Goal: Task Accomplishment & Management: Complete application form

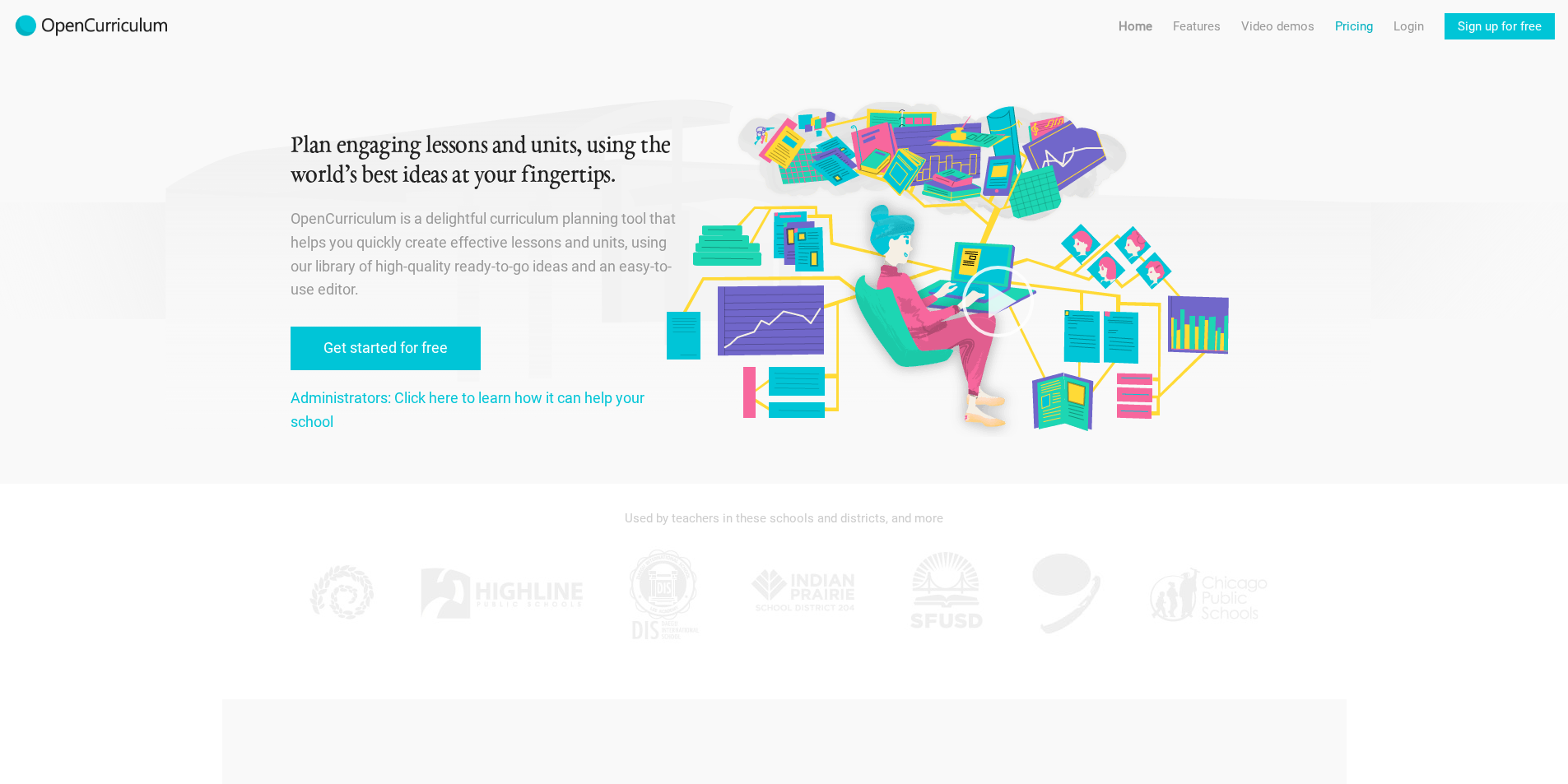
click at [1357, 19] on link "Pricing" at bounding box center [1353, 26] width 38 height 26
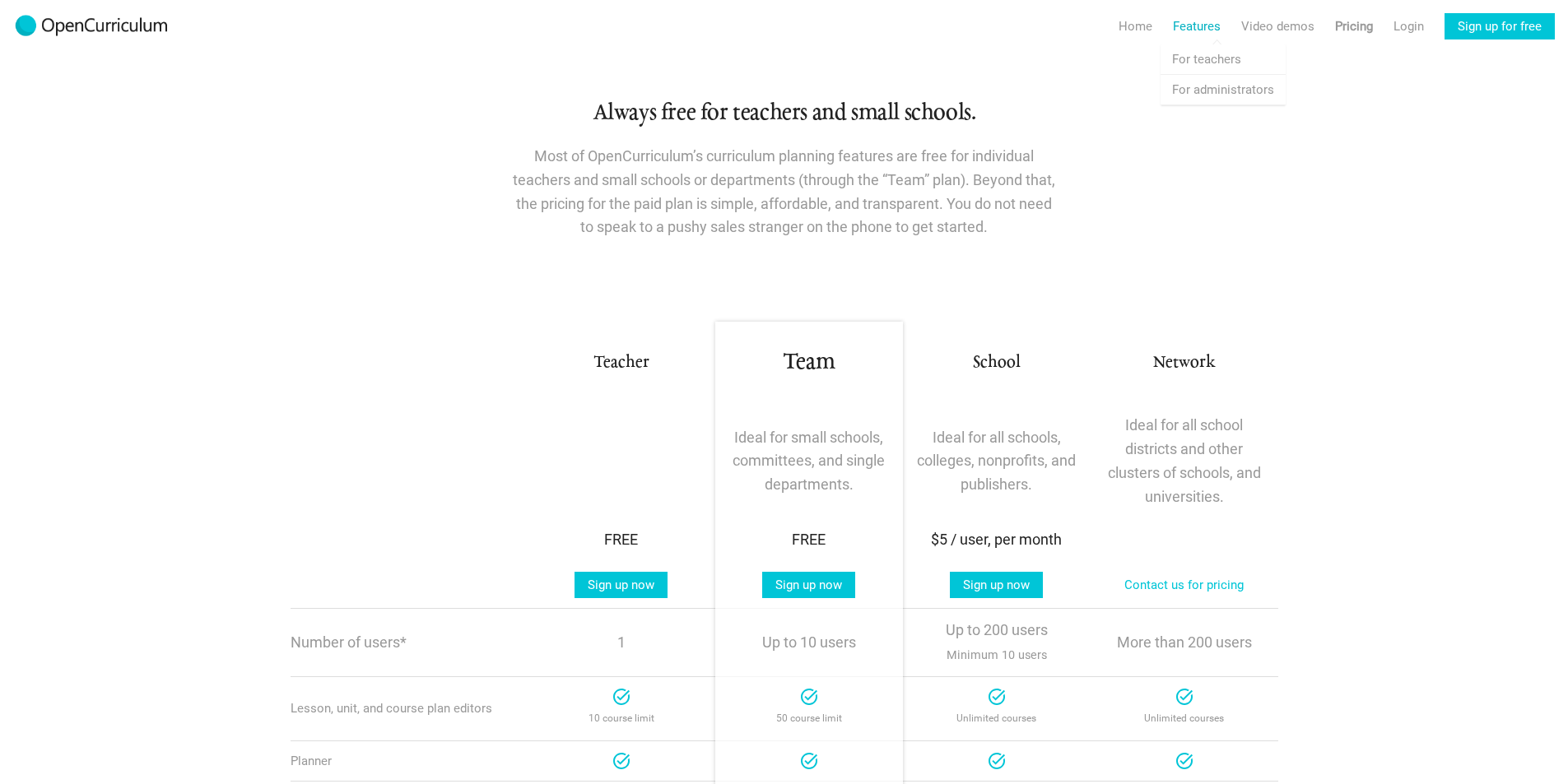
click at [1189, 28] on link "Features" at bounding box center [1196, 26] width 48 height 26
click at [1191, 56] on link "Features For teachers" at bounding box center [1223, 59] width 125 height 30
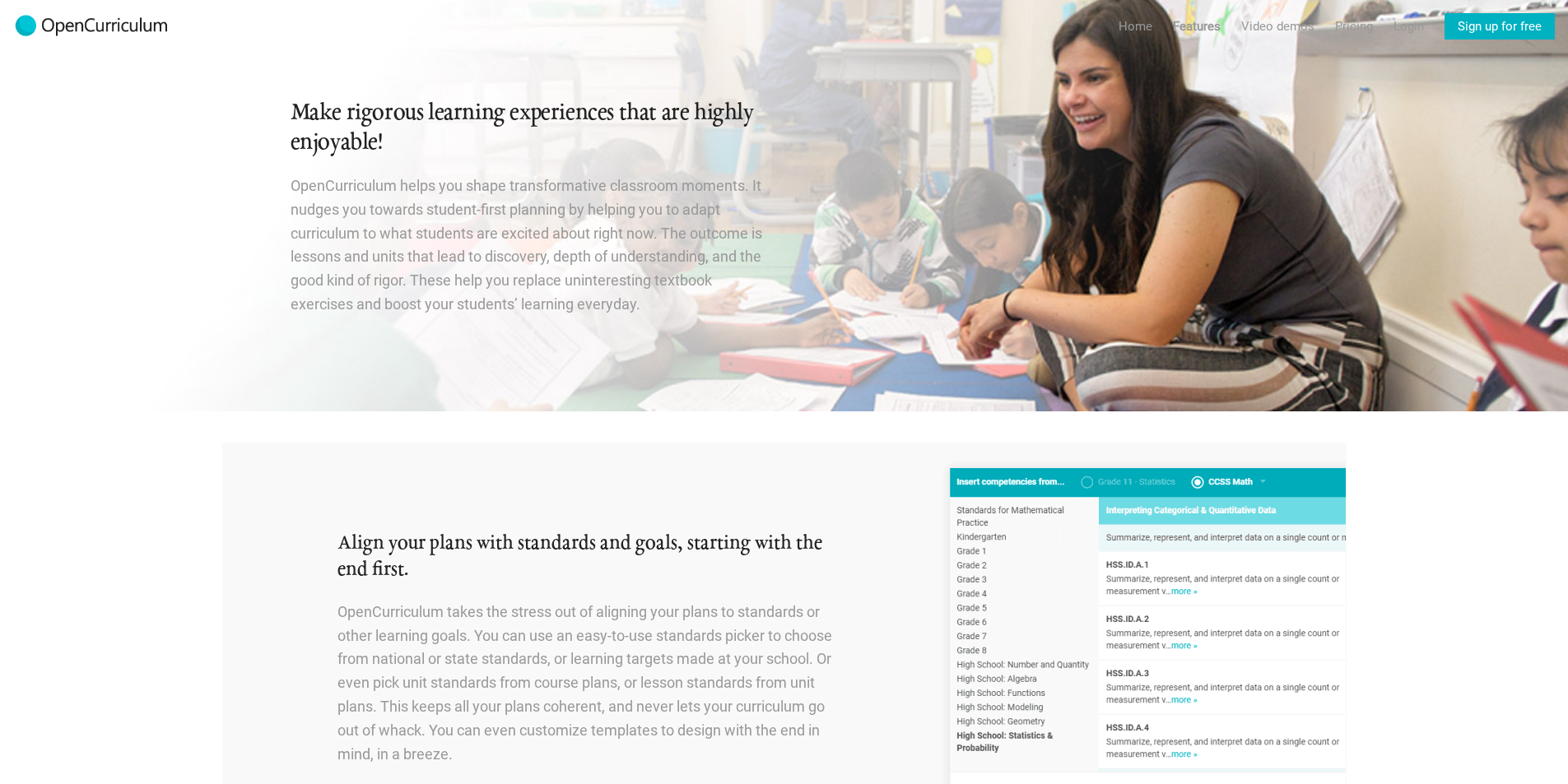
click at [1463, 27] on link "Sign up for free" at bounding box center [1498, 26] width 110 height 26
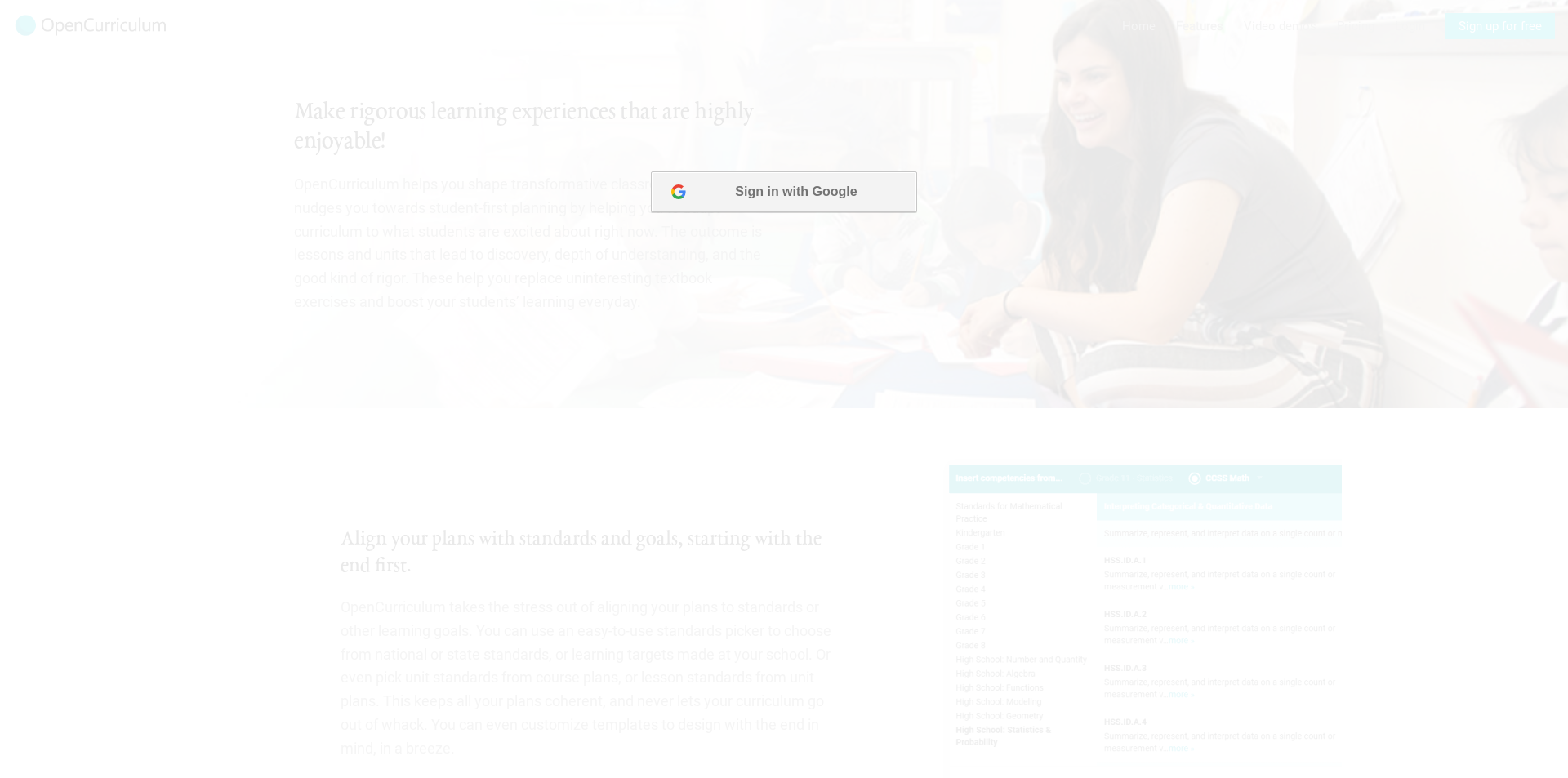
click at [777, 176] on button "Sign in with Google" at bounding box center [784, 191] width 266 height 41
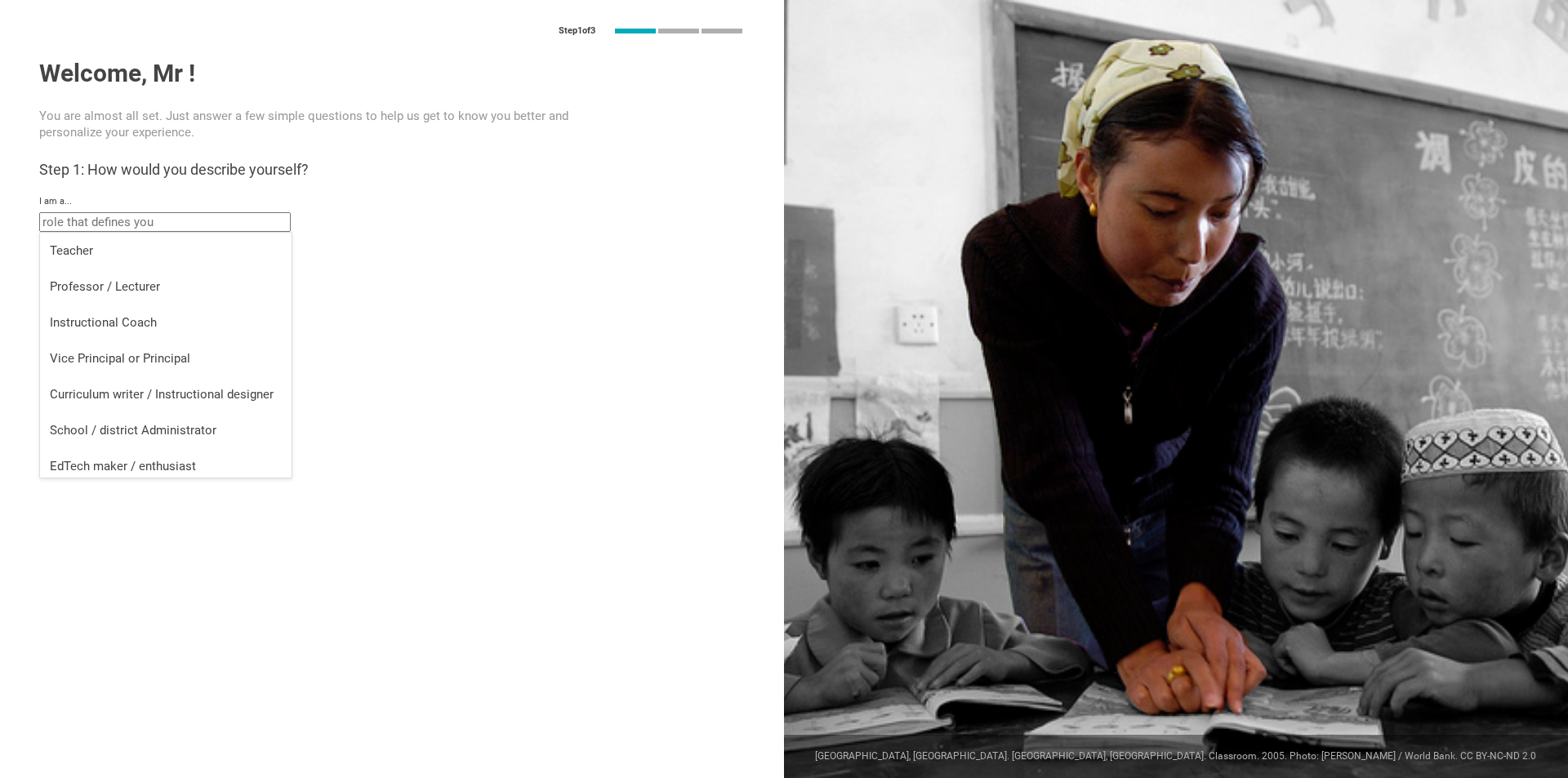
click at [144, 225] on input "text" at bounding box center [165, 222] width 252 height 19
click at [100, 246] on div "Teacher" at bounding box center [165, 251] width 231 height 17
type input "Teacher"
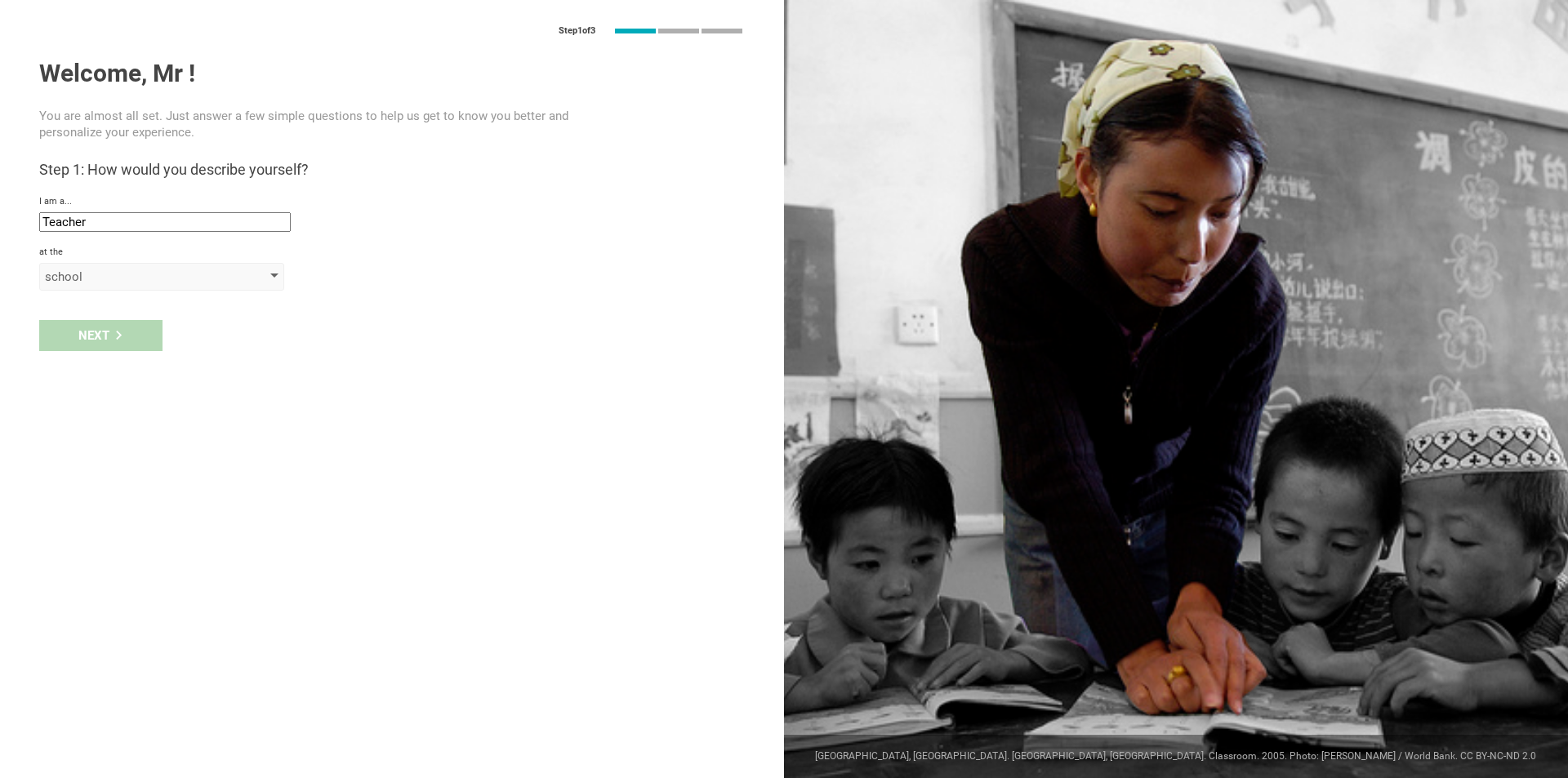
click at [140, 276] on div "school" at bounding box center [138, 277] width 187 height 17
click at [141, 307] on div "school" at bounding box center [162, 309] width 225 height 17
click at [137, 315] on input "text" at bounding box center [165, 315] width 252 height 19
type input "Wy'east Middle School"
click at [106, 379] on div "Next" at bounding box center [100, 370] width 123 height 31
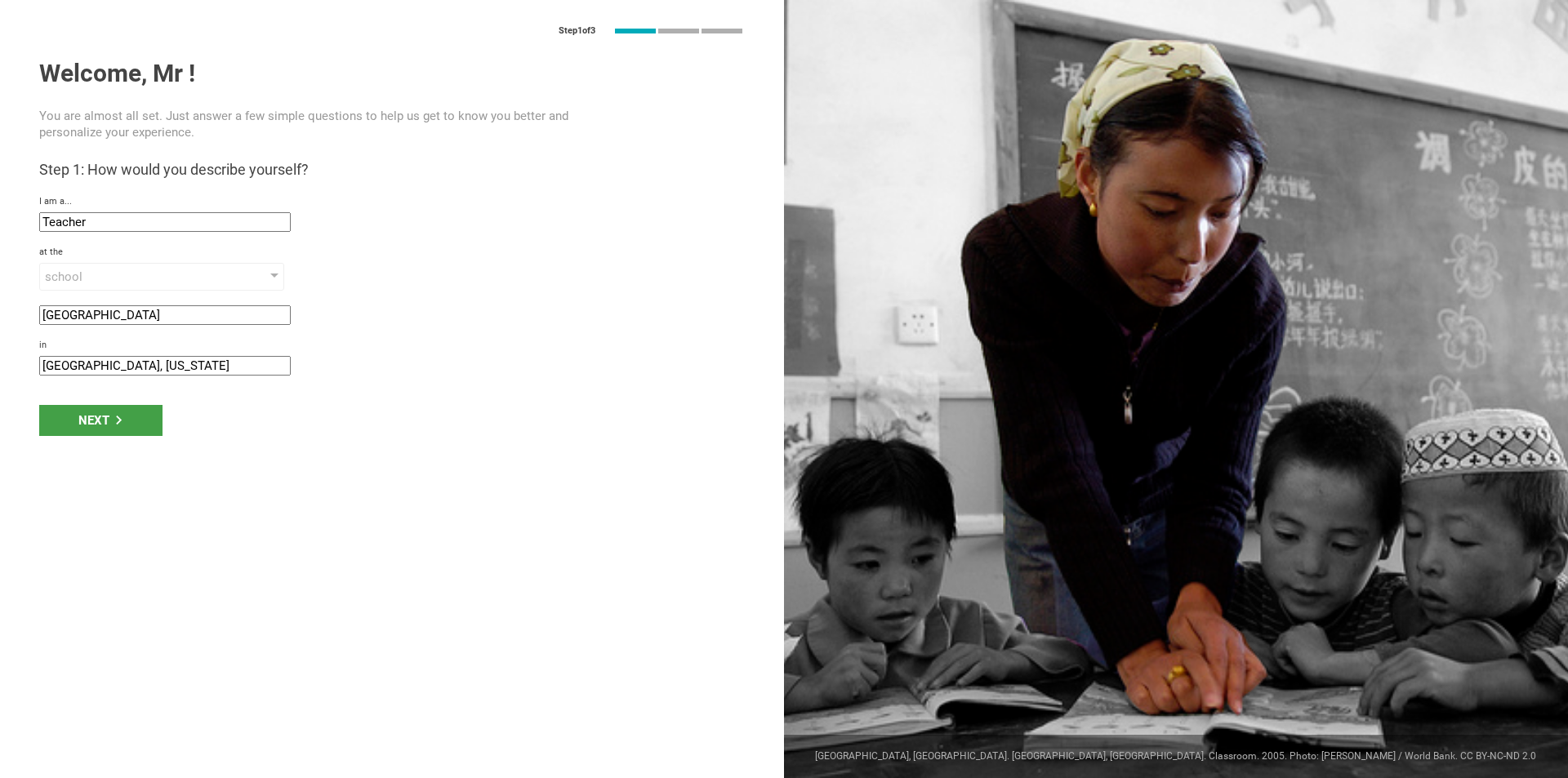
click at [108, 367] on input "Portland, Oregon" at bounding box center [165, 366] width 252 height 19
type input "Vancouver, WA"
click at [125, 429] on div "Next" at bounding box center [100, 421] width 123 height 31
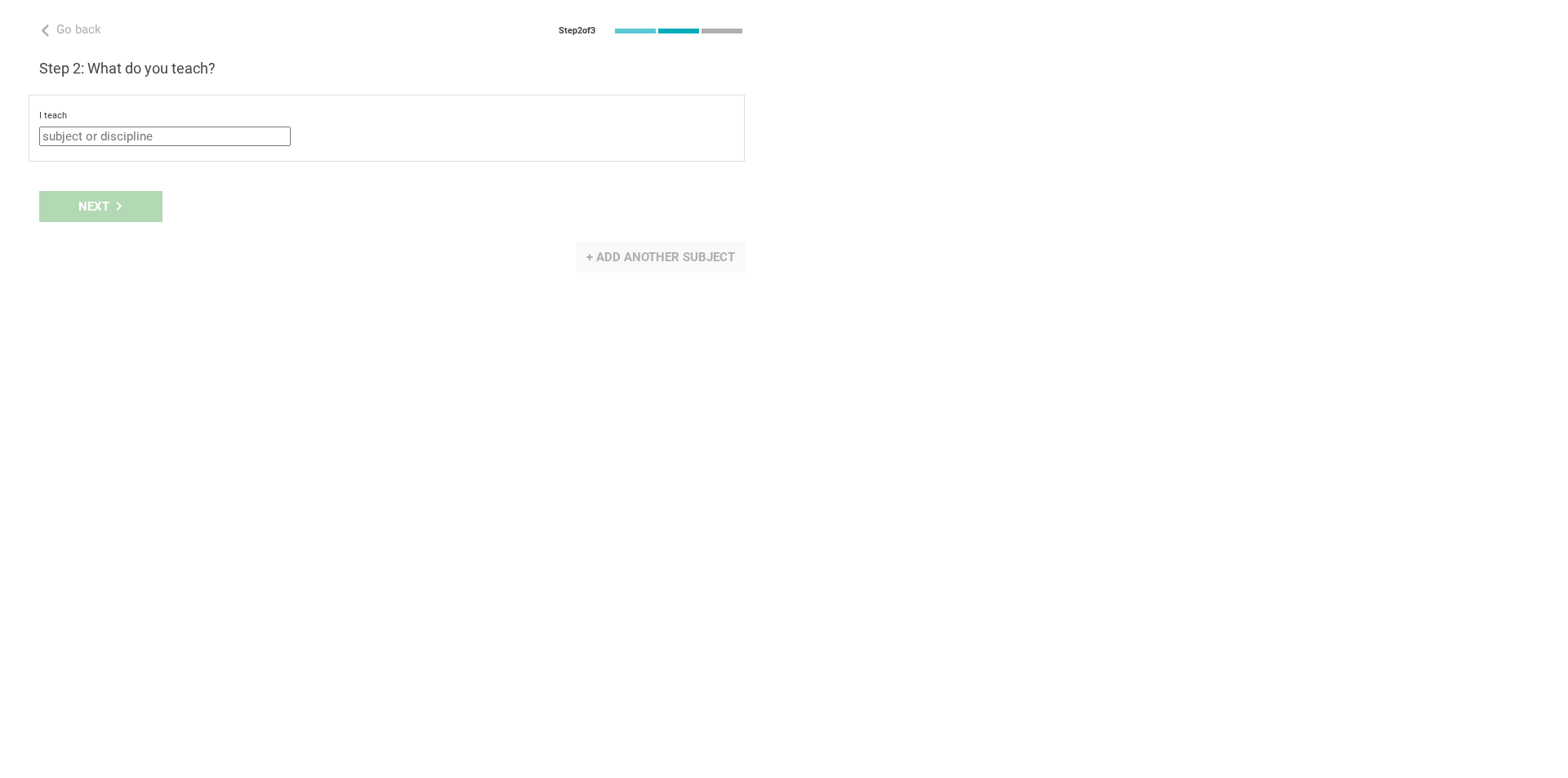
click at [673, 256] on div "+ Add another subject" at bounding box center [660, 258] width 169 height 31
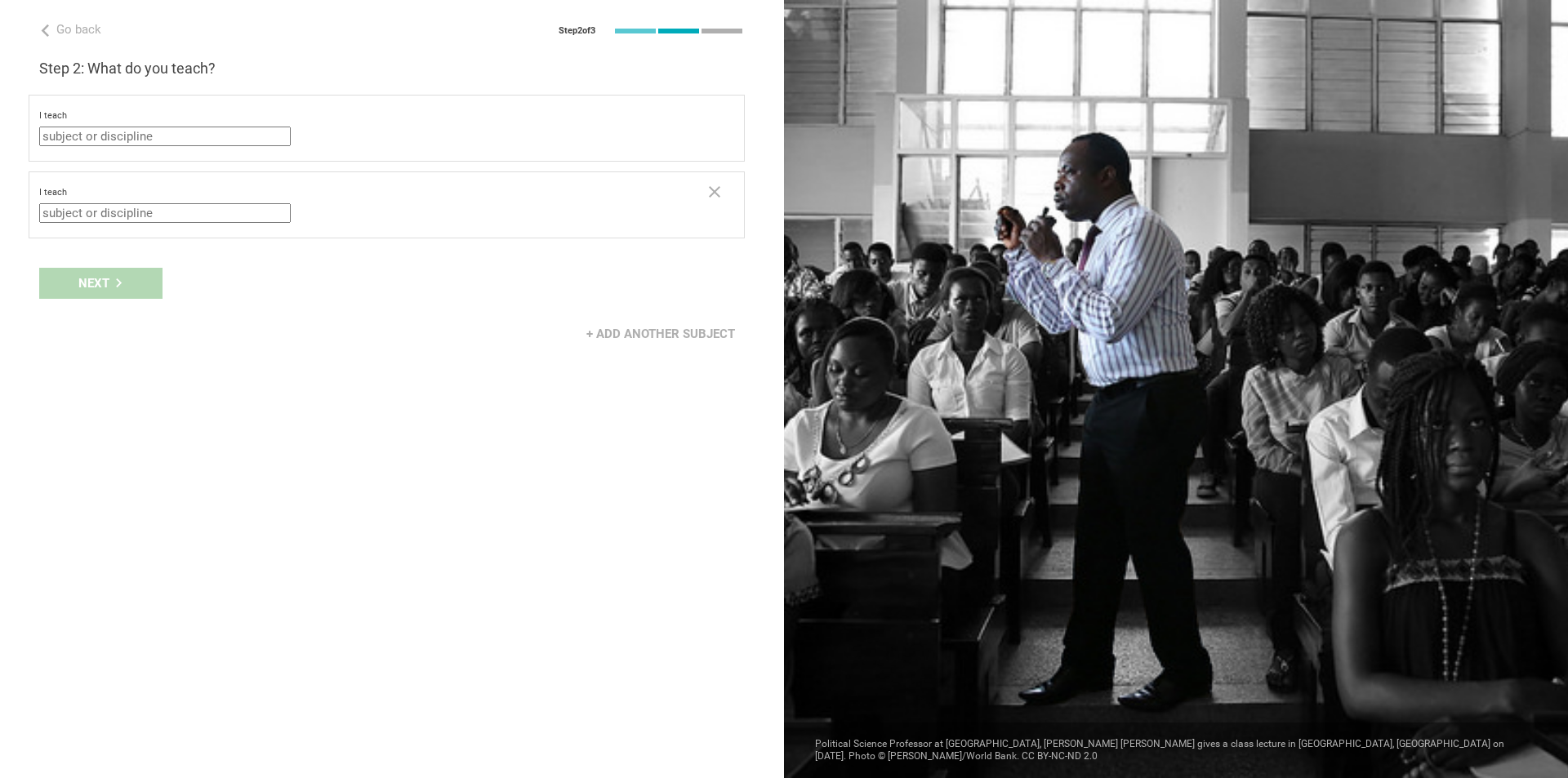
click at [218, 211] on input "text" at bounding box center [165, 213] width 252 height 19
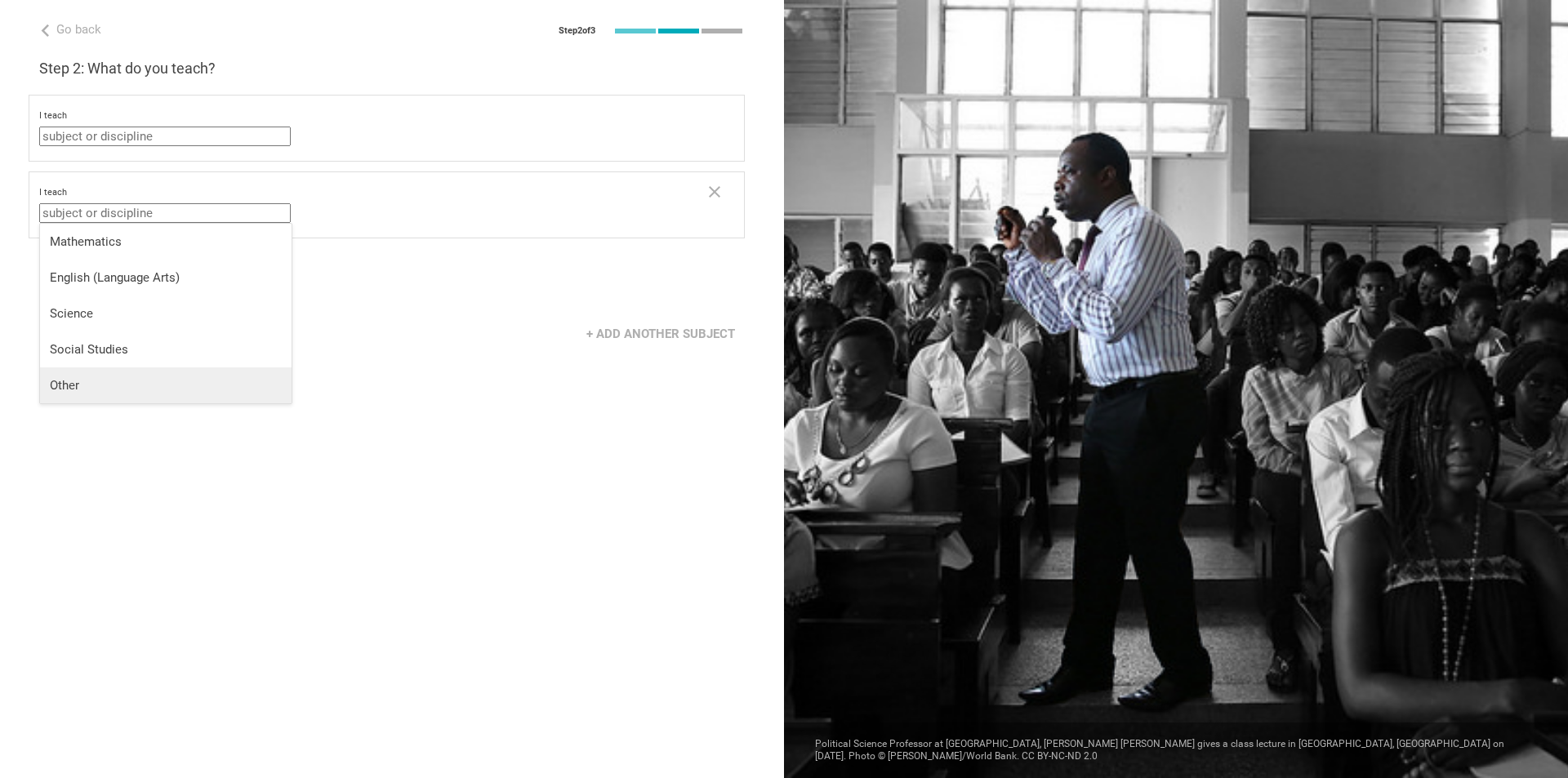
click at [80, 381] on div "Other" at bounding box center [165, 385] width 231 height 17
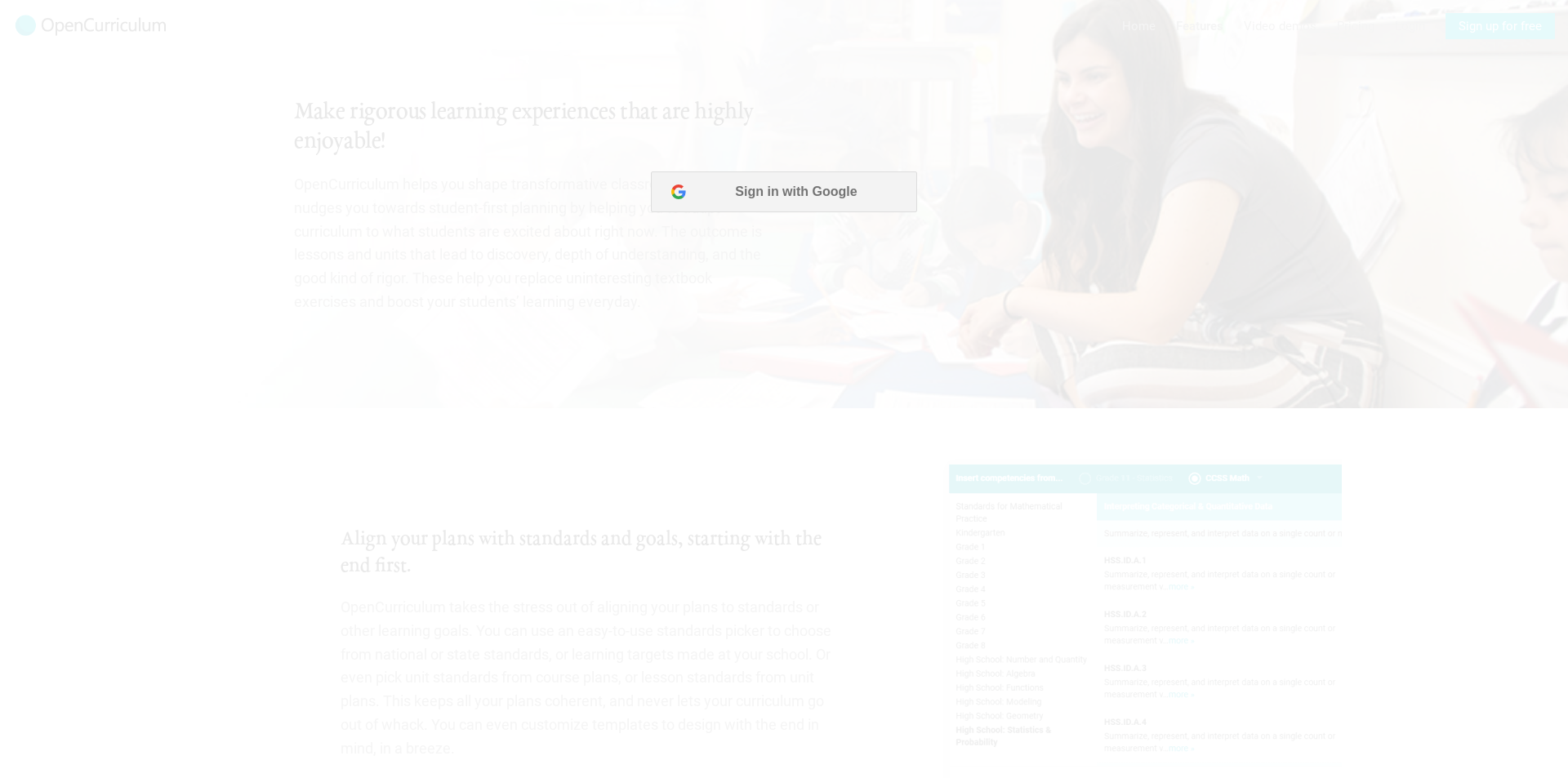
click at [782, 199] on div at bounding box center [784, 389] width 1568 height 778
click at [434, 239] on div at bounding box center [784, 389] width 1568 height 778
click at [806, 176] on div at bounding box center [784, 389] width 1568 height 778
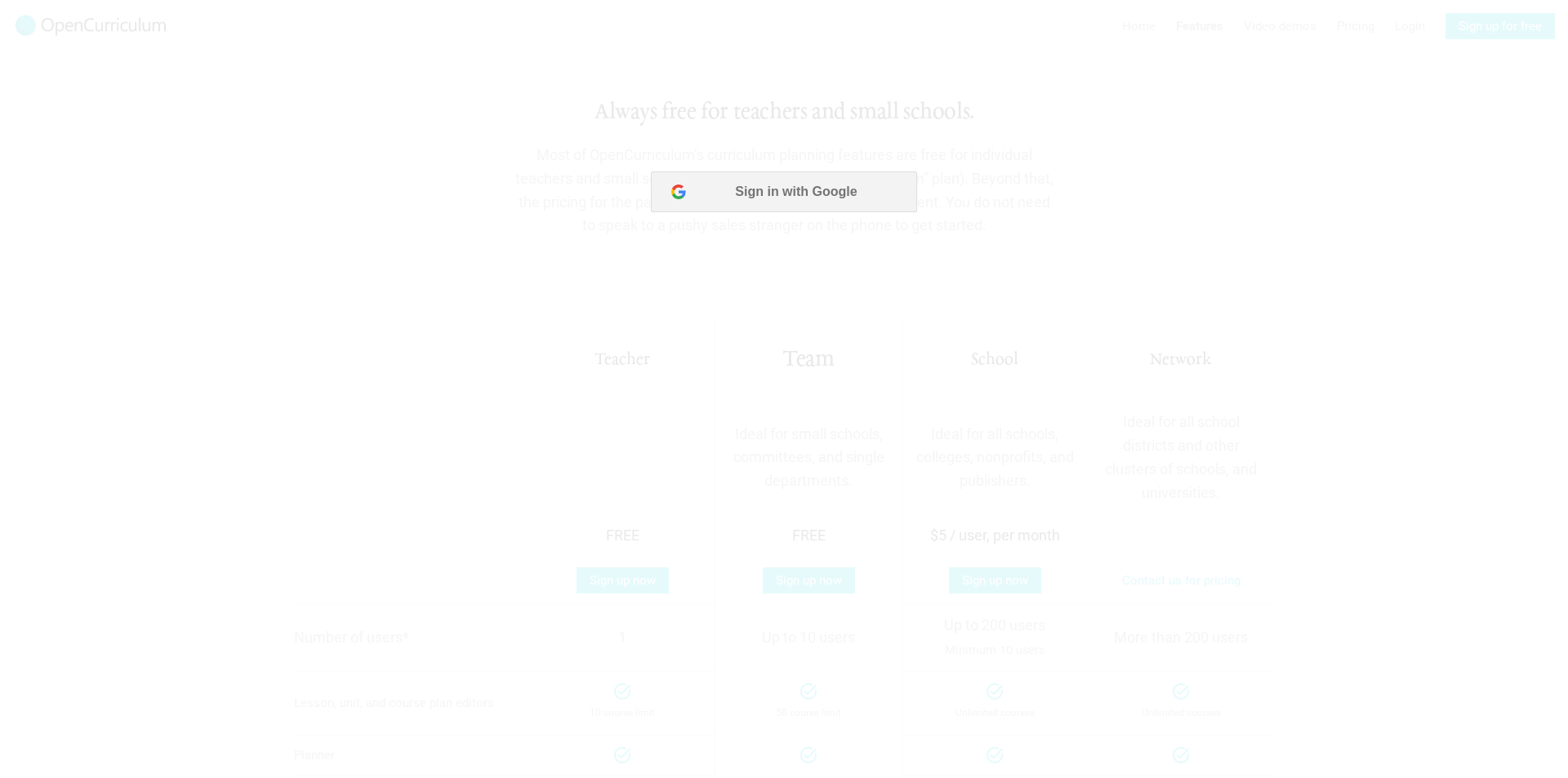
click at [780, 186] on div at bounding box center [784, 389] width 1568 height 778
click at [781, 186] on div at bounding box center [784, 389] width 1568 height 778
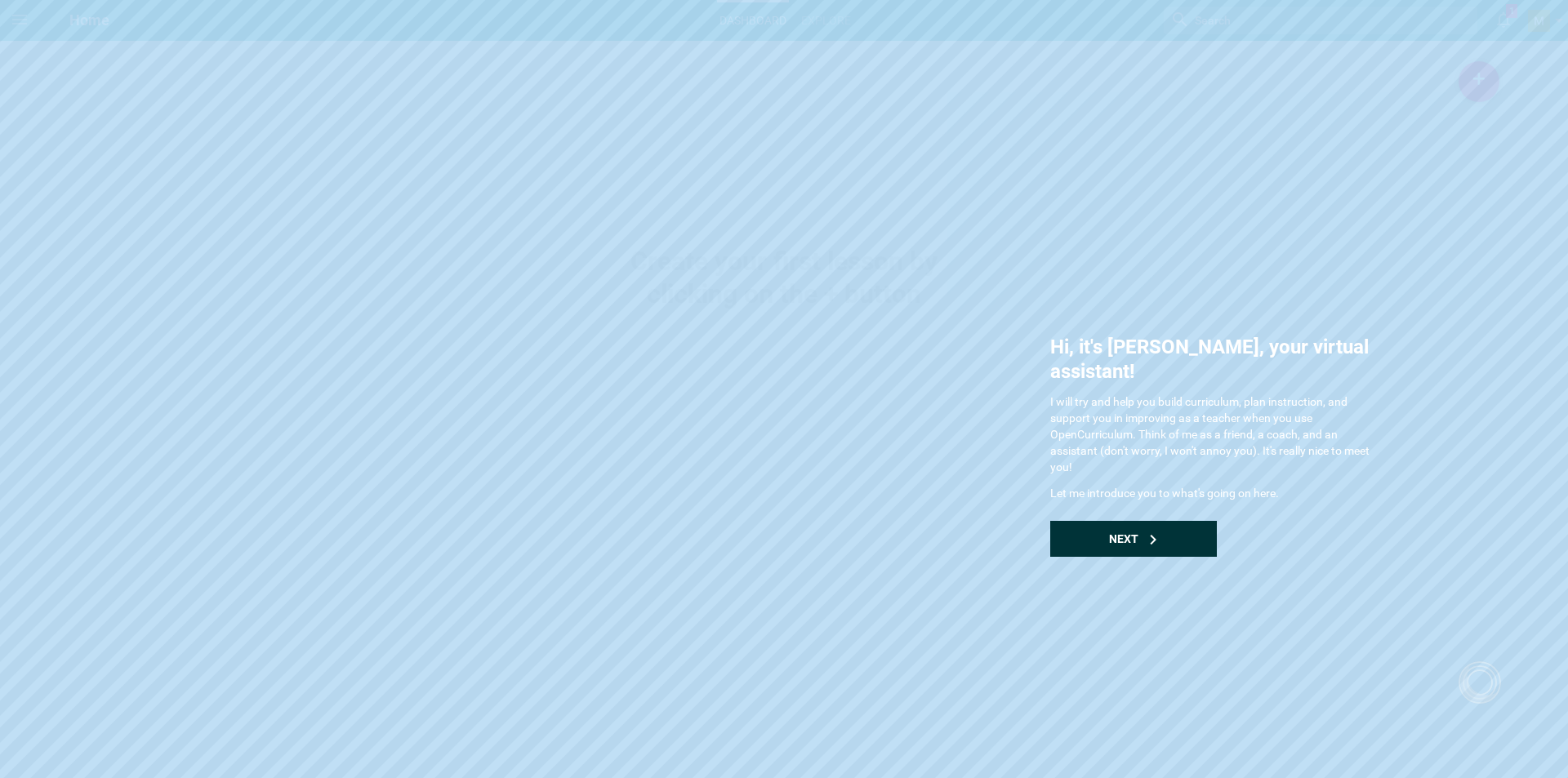
click at [1175, 520] on div "Next" at bounding box center [1133, 538] width 167 height 36
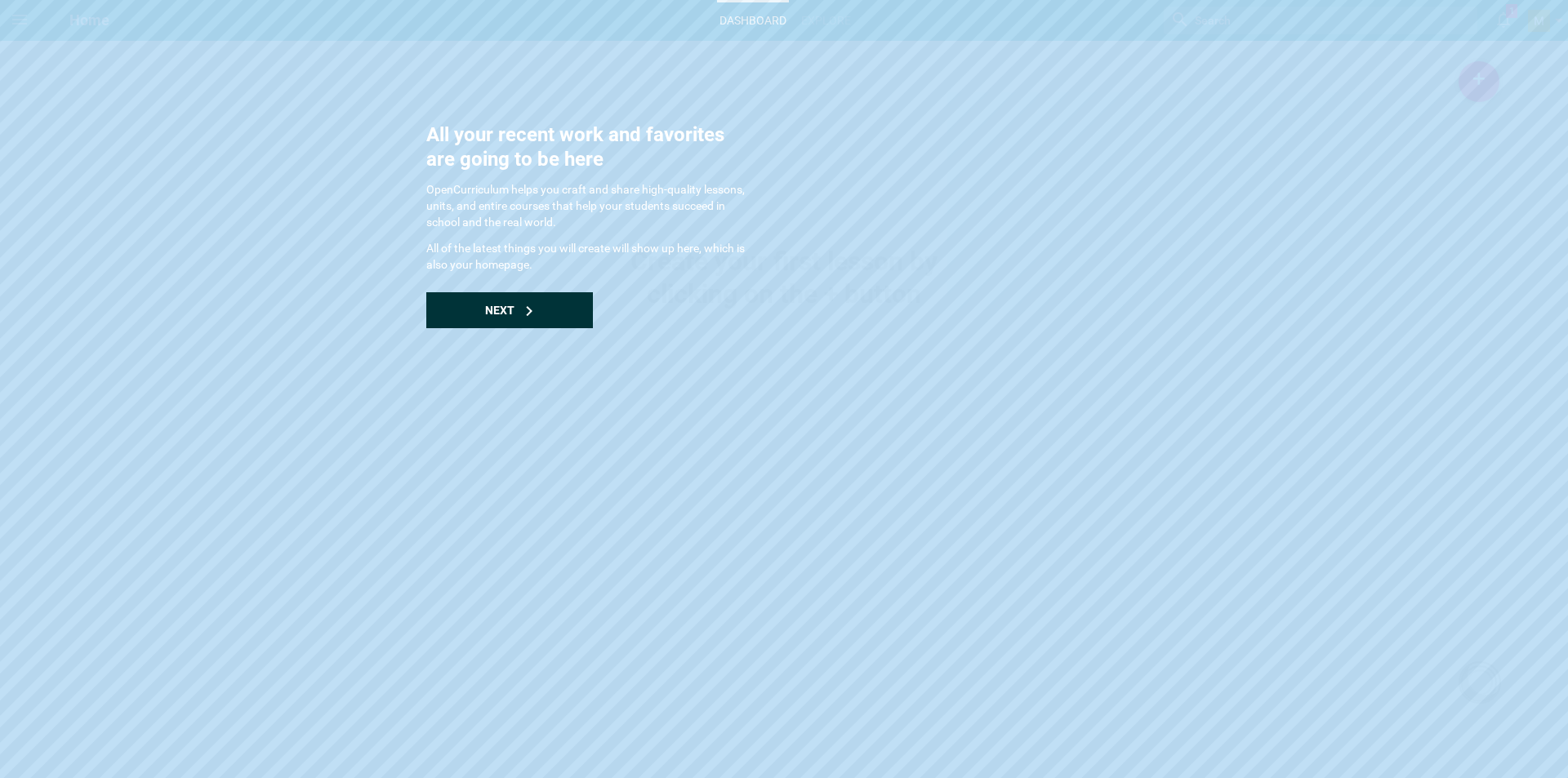
click at [512, 309] on span "Next" at bounding box center [500, 310] width 30 height 13
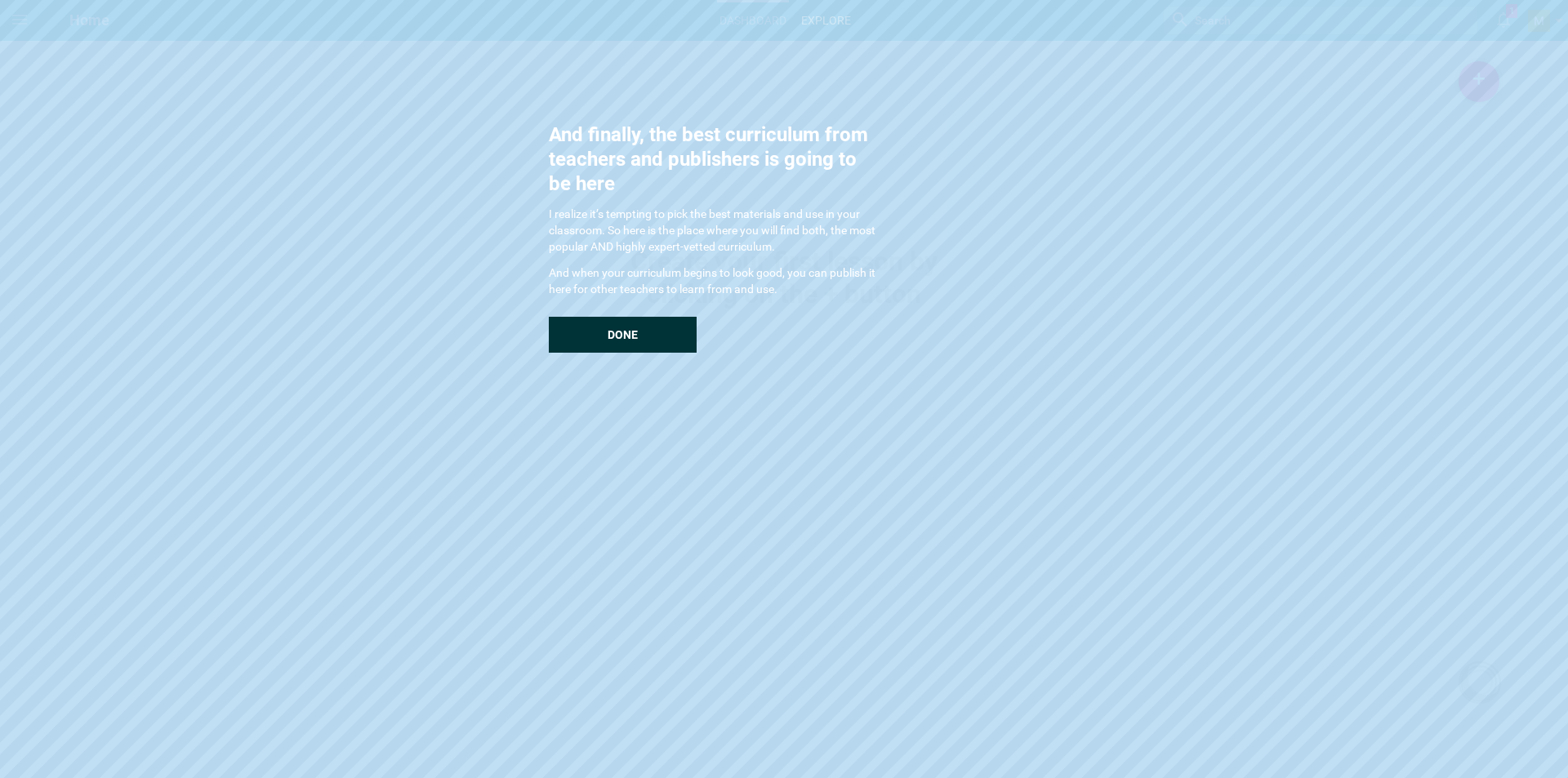
click at [608, 340] on span "Done" at bounding box center [622, 334] width 31 height 13
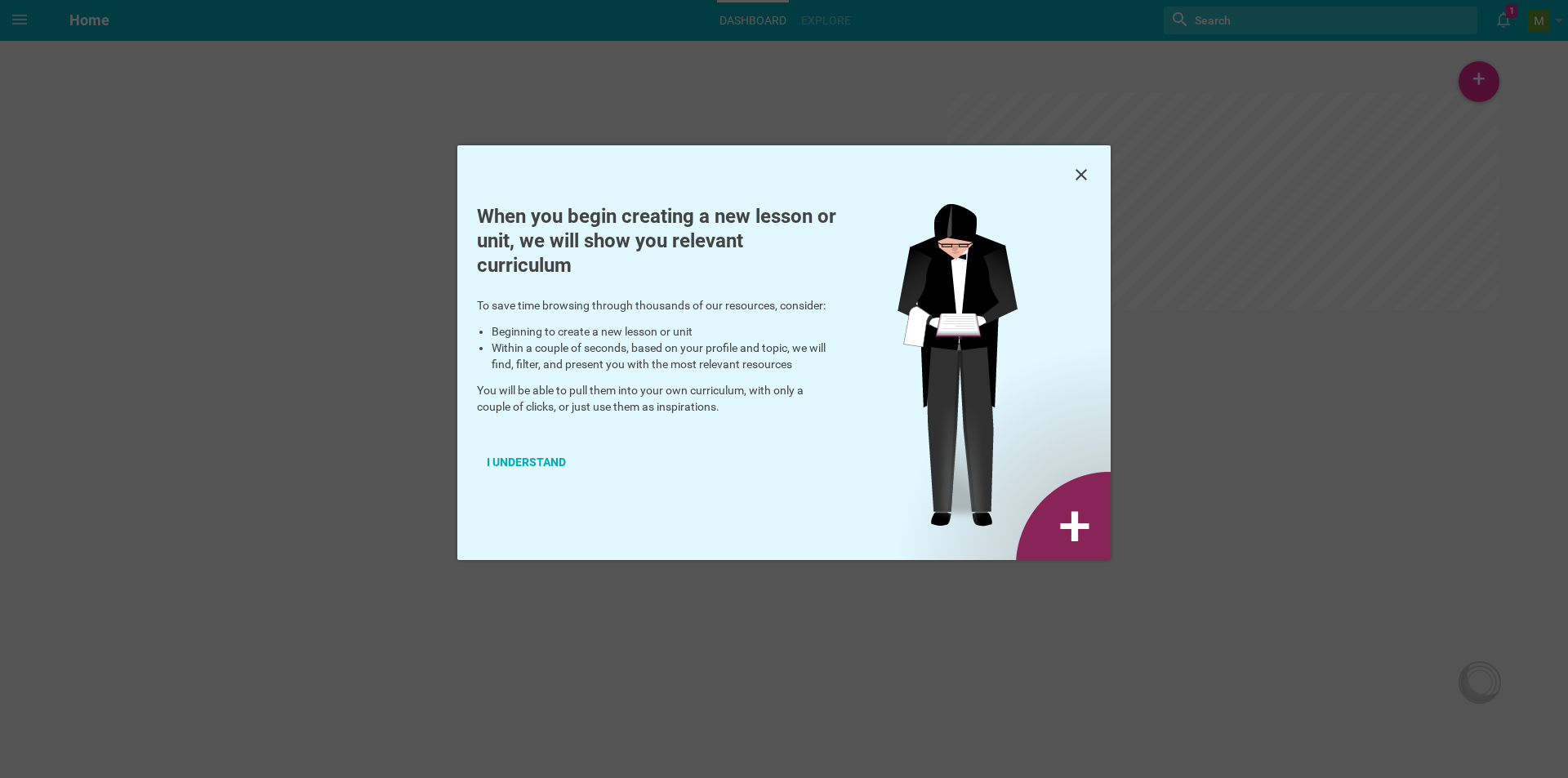
click at [1056, 510] on img at bounding box center [1004, 382] width 213 height 356
click at [542, 460] on div "I understand" at bounding box center [526, 461] width 99 height 36
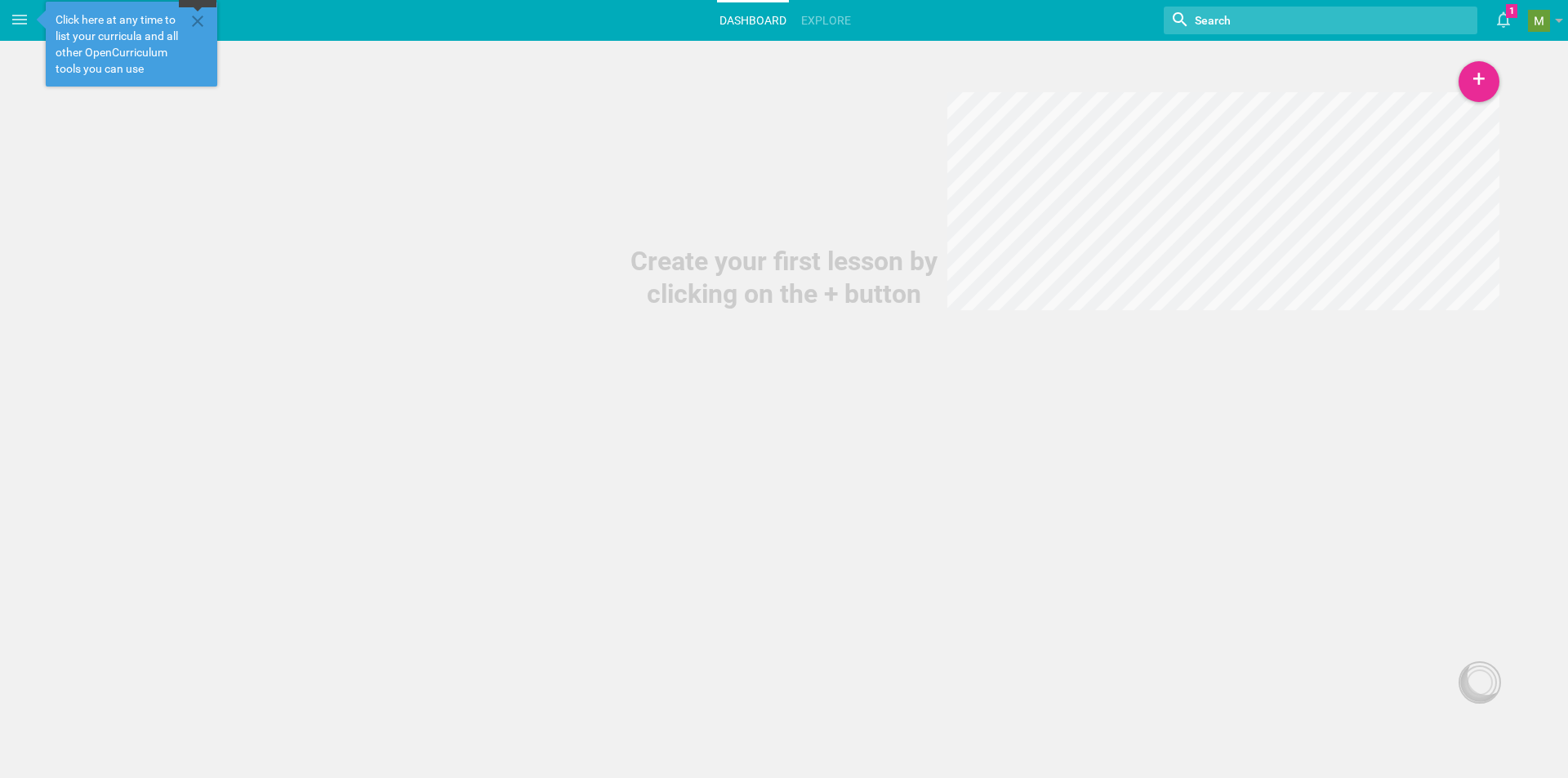
click at [201, 20] on icon at bounding box center [197, 21] width 19 height 19
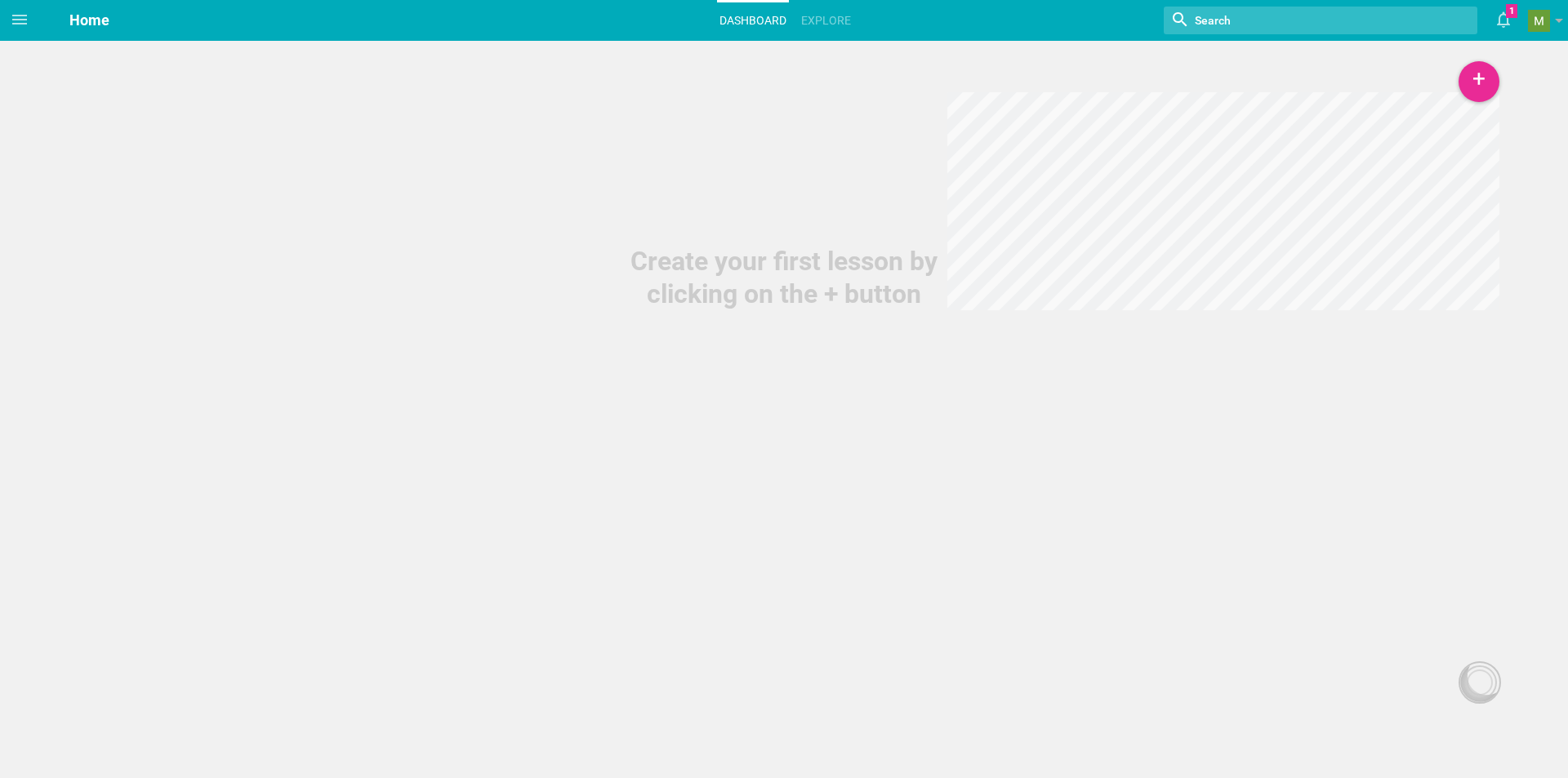
click at [178, 3] on hgroup "Home Dashboard Explore Nothing found with term "" 1 Moe is now following you Vi…" at bounding box center [804, 20] width 1529 height 41
click at [178, 16] on hgroup "Home Dashboard Explore Nothing found with term "" 1 Moe is now following you Vi…" at bounding box center [804, 20] width 1529 height 41
click at [809, 16] on link "Explore" at bounding box center [825, 20] width 55 height 36
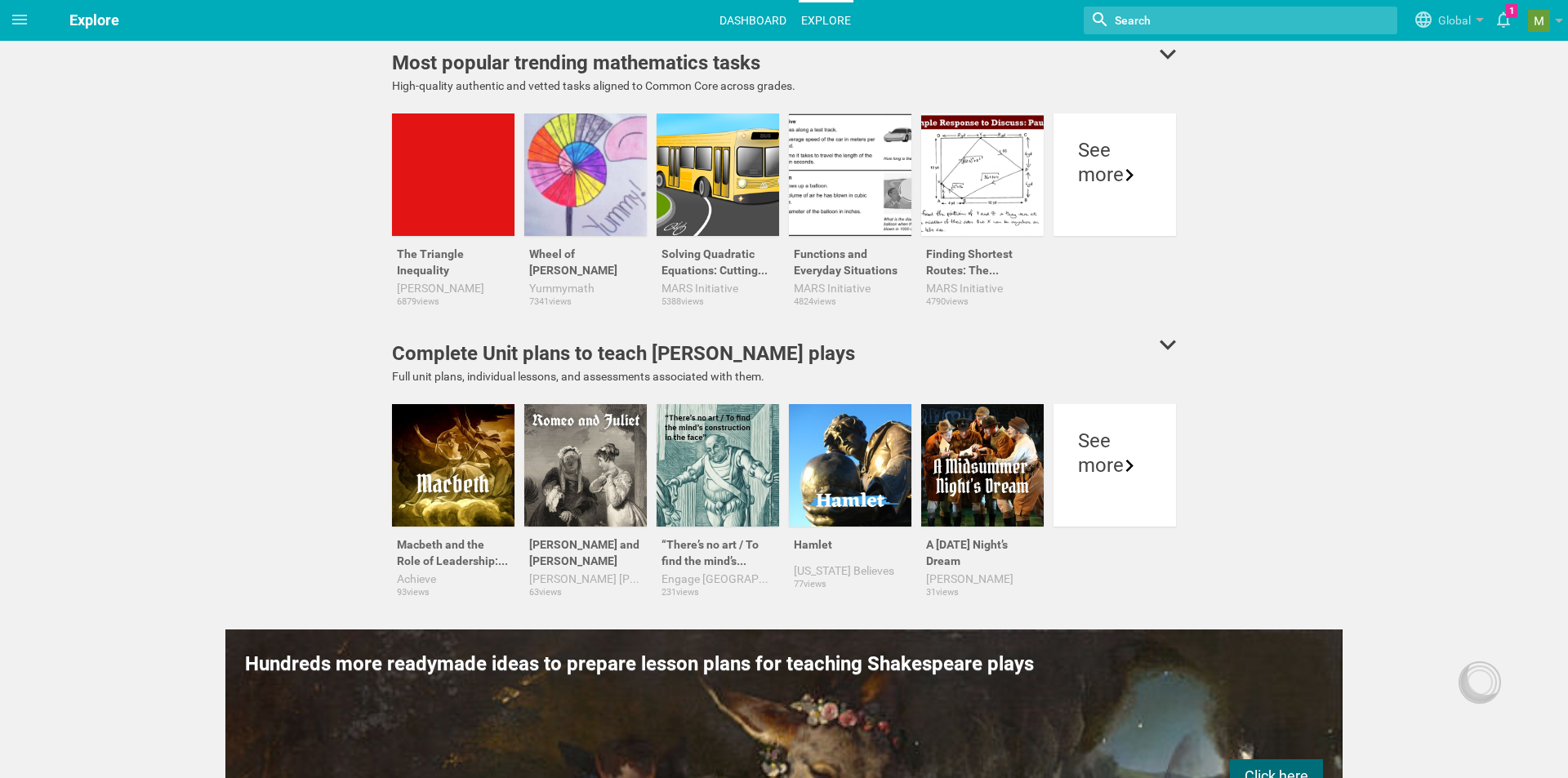
click at [741, 14] on link "Dashboard" at bounding box center [753, 20] width 72 height 36
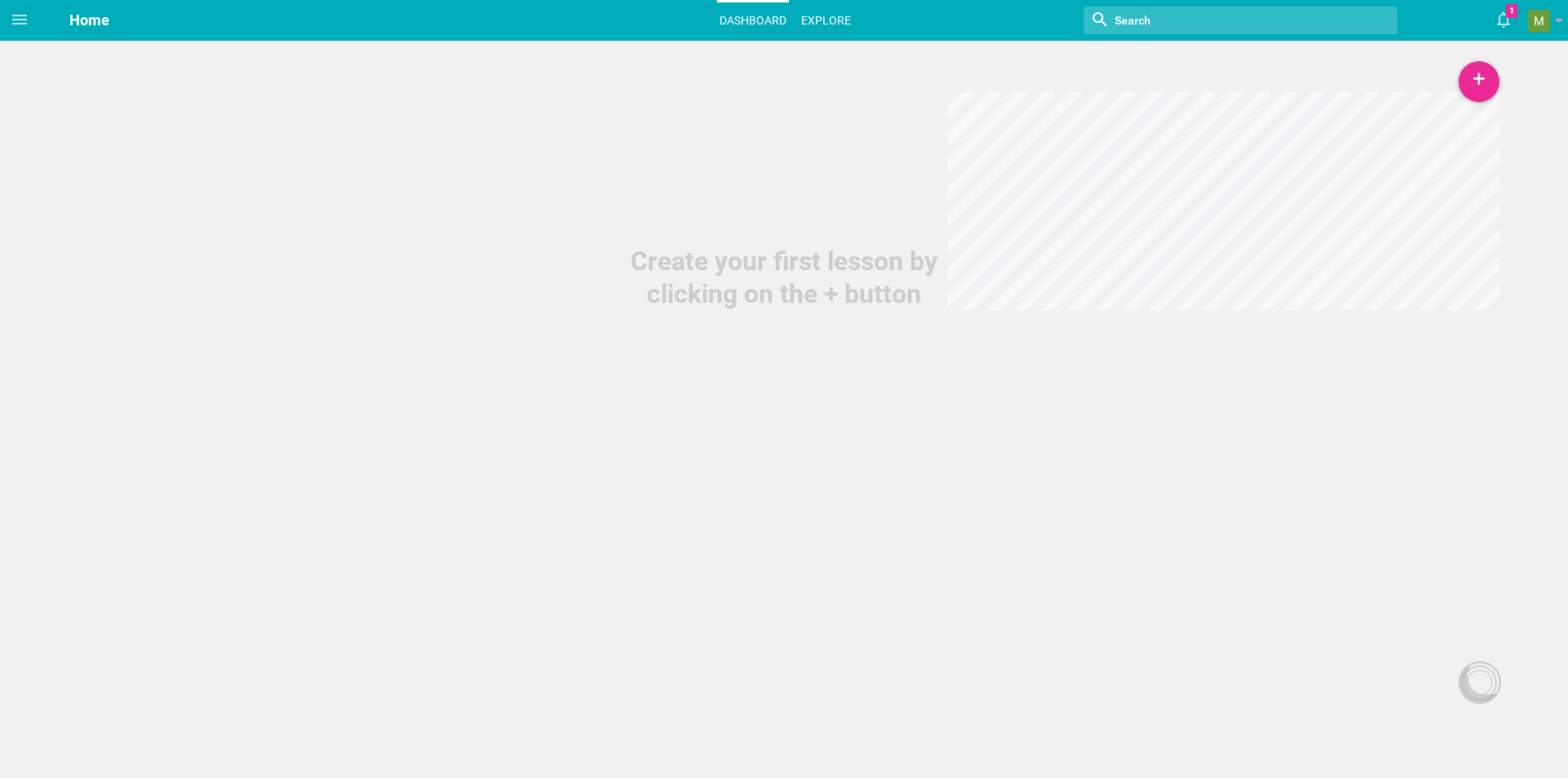
click at [820, 17] on link "Explore" at bounding box center [825, 20] width 55 height 36
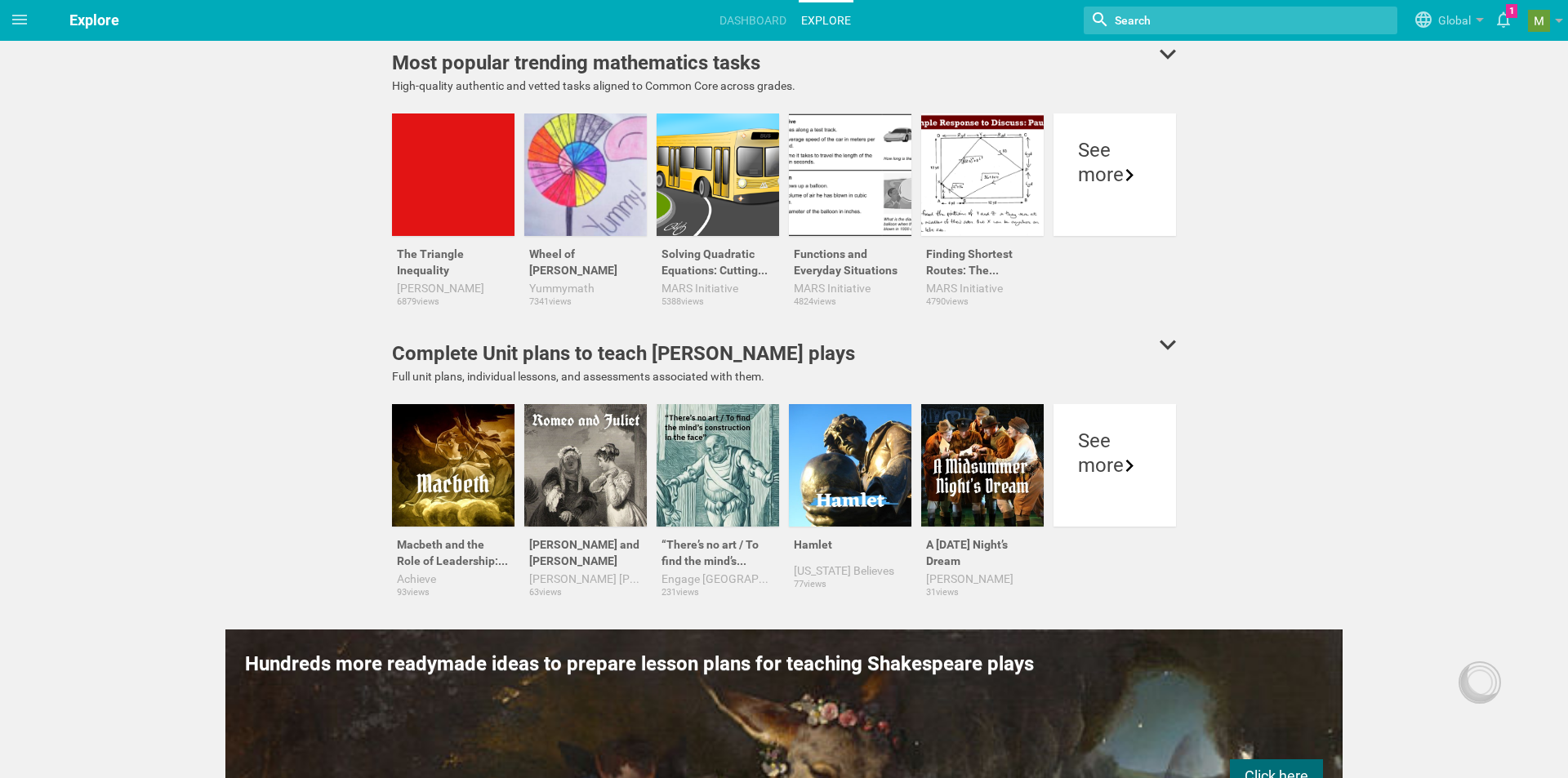
click at [1129, 26] on input "textbox" at bounding box center [1206, 20] width 188 height 21
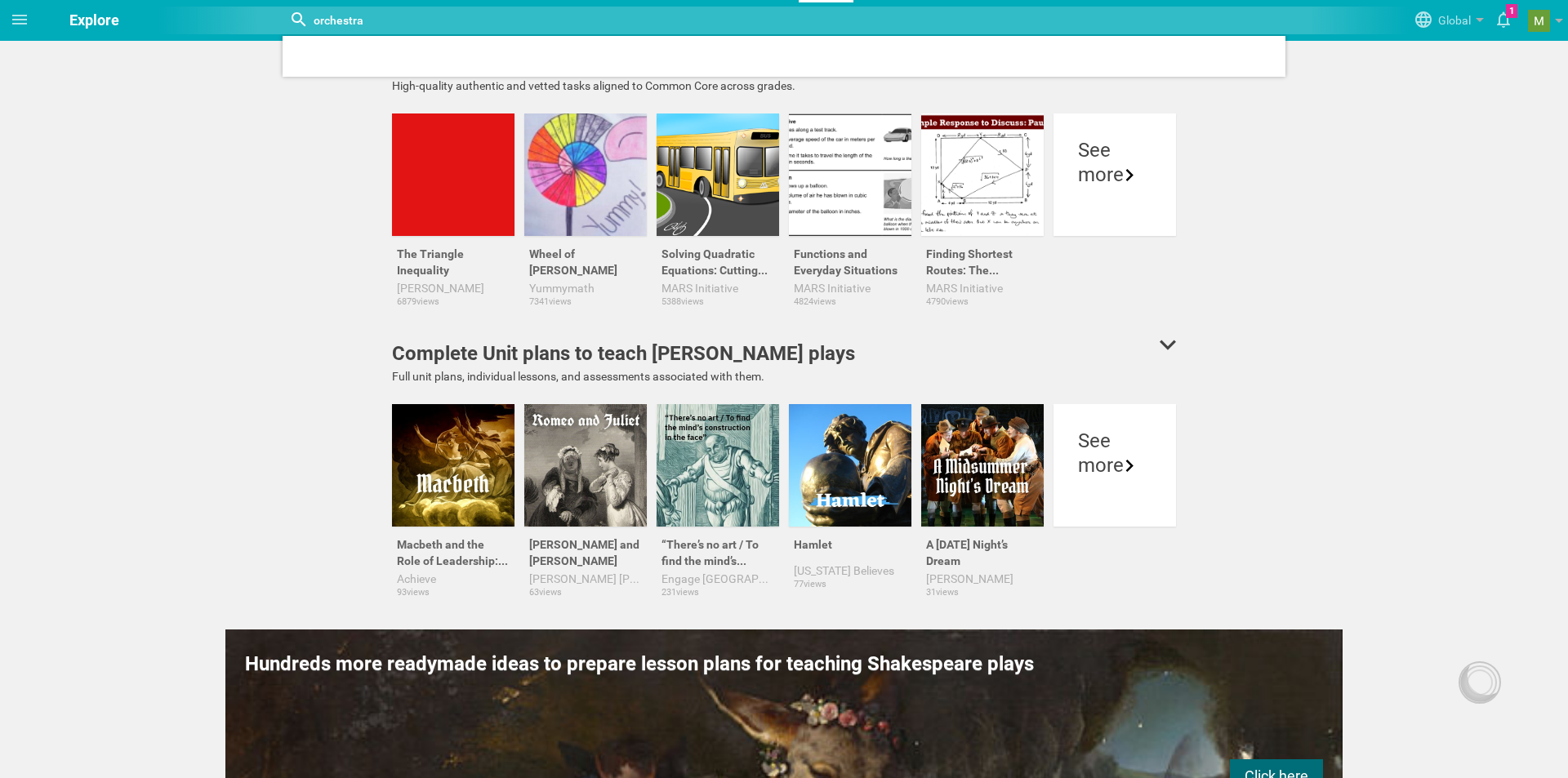
type input "orchestra"
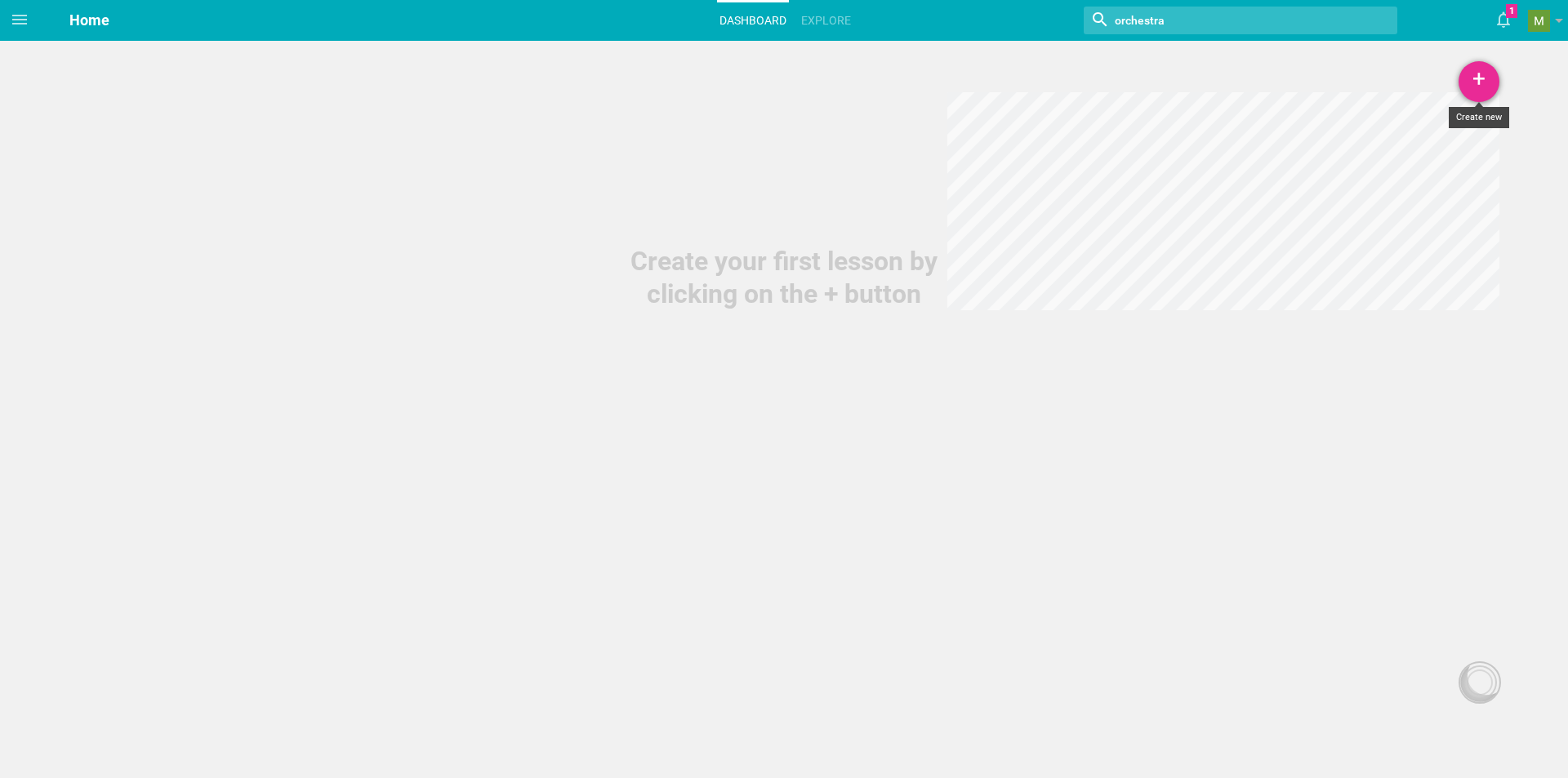
click at [1484, 80] on div "+" at bounding box center [1478, 81] width 41 height 41
click at [1433, 198] on link "Course" at bounding box center [1438, 198] width 122 height 36
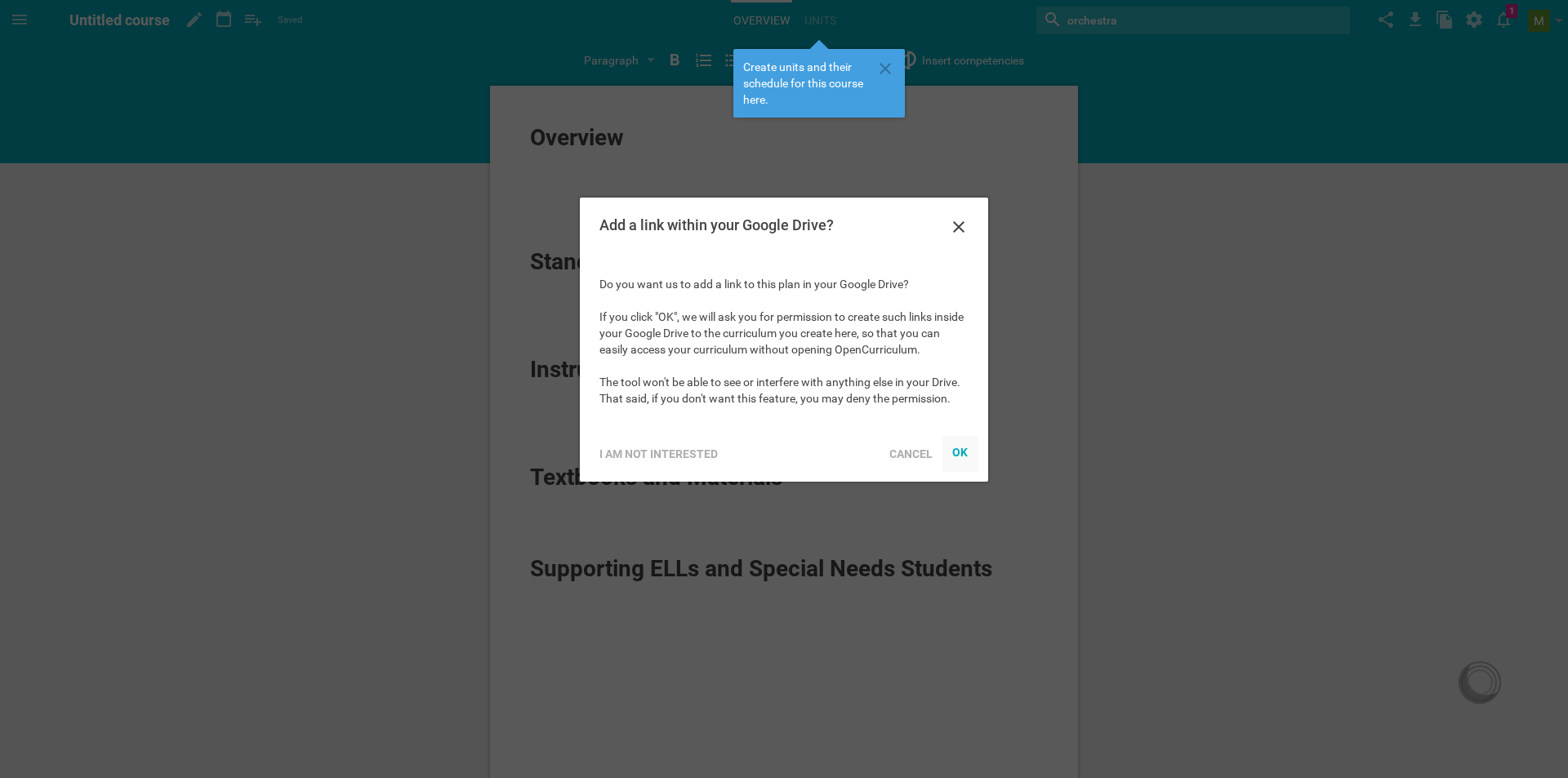
click at [961, 457] on div "OK" at bounding box center [960, 451] width 17 height 13
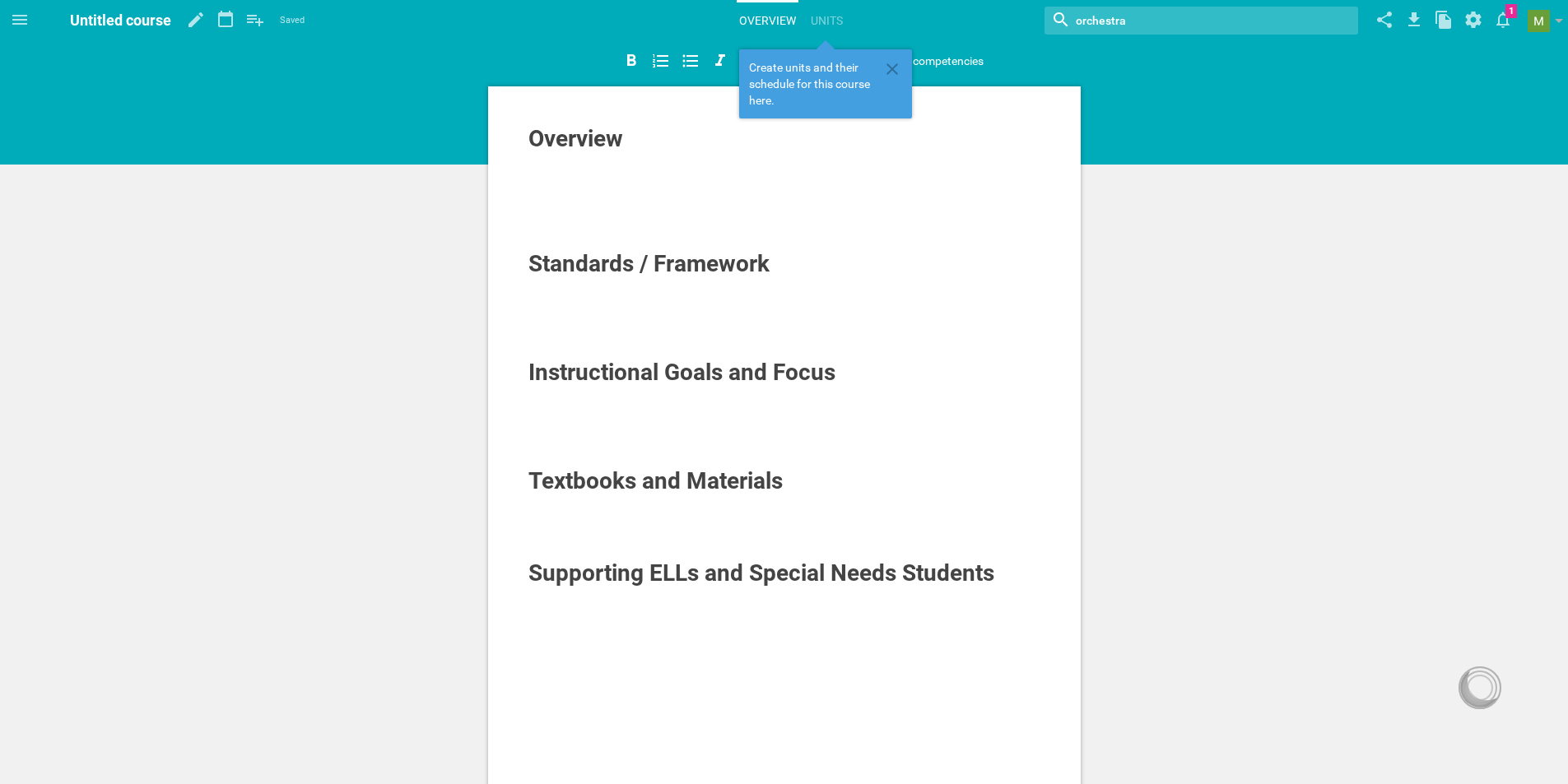
click at [578, 125] on span "Overview" at bounding box center [575, 138] width 94 height 27
click at [601, 281] on div at bounding box center [784, 285] width 512 height 17
